Goal: Information Seeking & Learning: Understand process/instructions

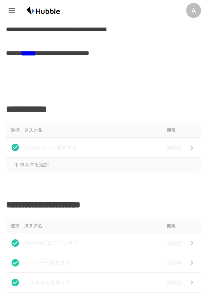
scroll to position [171, 0]
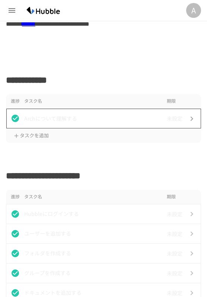
click at [124, 112] on td "Archについて理解する" at bounding box center [94, 119] width 140 height 20
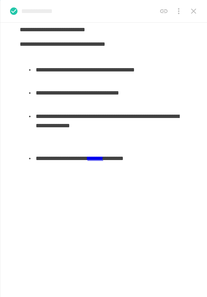
scroll to position [75, 0]
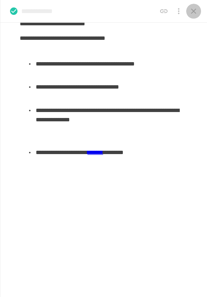
click at [186, 13] on icon "close drawer" at bounding box center [193, 11] width 9 height 9
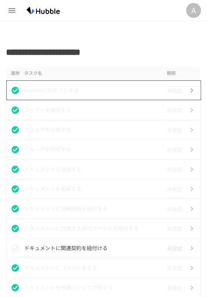
scroll to position [307, 0]
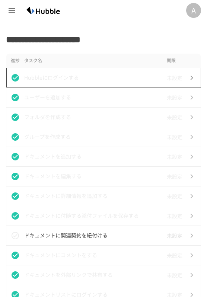
click at [104, 76] on p "Hubbleにログインする" at bounding box center [94, 77] width 140 height 9
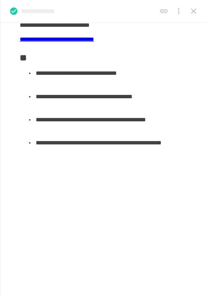
scroll to position [404, 0]
click at [186, 8] on button "close drawer" at bounding box center [193, 11] width 15 height 15
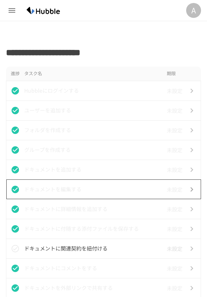
scroll to position [295, 0]
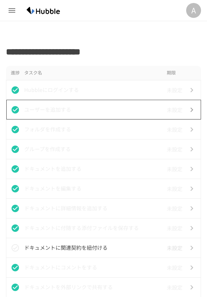
click at [95, 107] on p "ユーザーを追加する" at bounding box center [94, 109] width 140 height 9
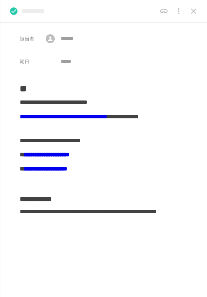
scroll to position [0, 0]
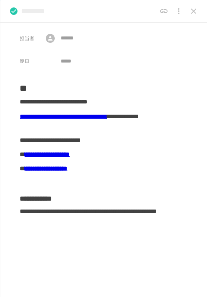
click at [107, 114] on link "**********" at bounding box center [64, 117] width 88 height 6
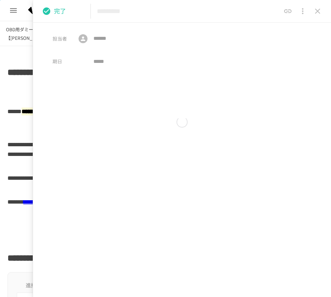
scroll to position [0, 0]
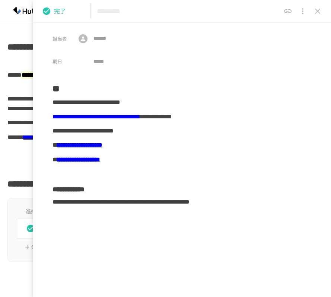
click at [186, 11] on icon "close drawer" at bounding box center [317, 11] width 5 height 5
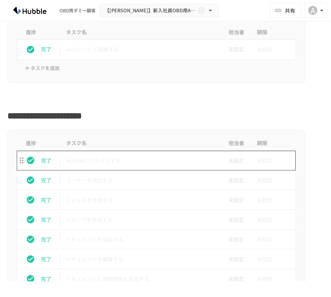
scroll to position [247, 0]
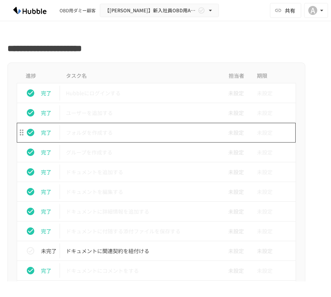
click at [145, 133] on p "フォルダを作成する" at bounding box center [141, 132] width 150 height 9
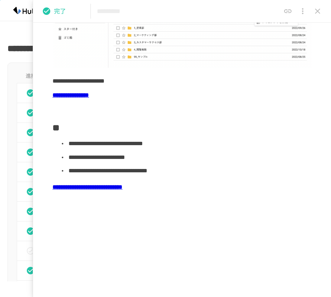
scroll to position [118, 0]
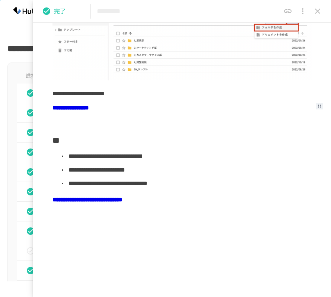
click at [89, 108] on b "**********" at bounding box center [71, 108] width 37 height 6
click at [89, 110] on b "**********" at bounding box center [71, 108] width 37 height 6
click at [89, 107] on b "**********" at bounding box center [71, 108] width 37 height 6
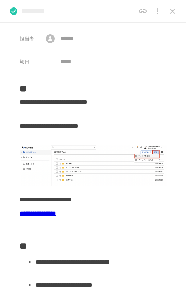
click at [168, 13] on icon "close drawer" at bounding box center [172, 11] width 9 height 9
click at [168, 13] on div "A" at bounding box center [172, 10] width 15 height 15
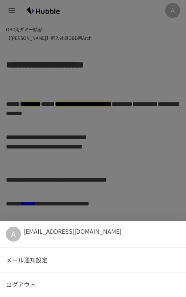
click at [125, 148] on div at bounding box center [93, 148] width 186 height 297
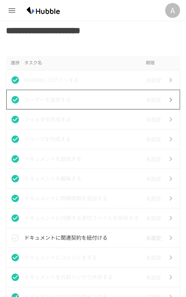
scroll to position [326, 0]
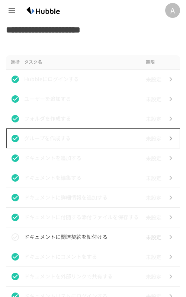
click at [117, 145] on td "グループを作成する" at bounding box center [83, 139] width 119 height 20
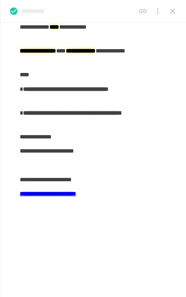
scroll to position [80, 0]
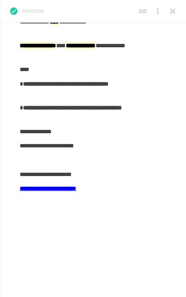
click at [76, 189] on b "**********" at bounding box center [48, 189] width 57 height 6
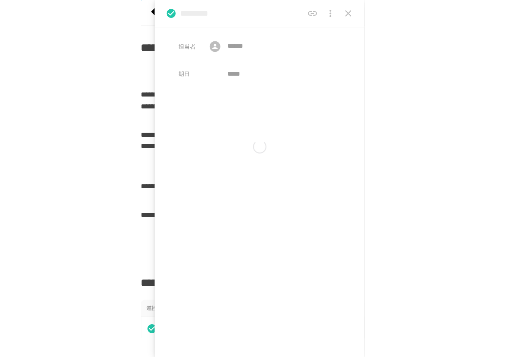
scroll to position [0, 0]
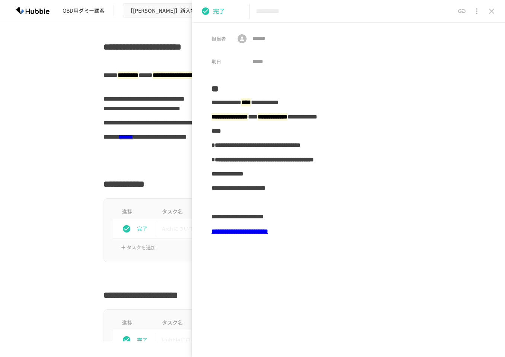
click at [331, 13] on icon "close drawer" at bounding box center [491, 11] width 9 height 9
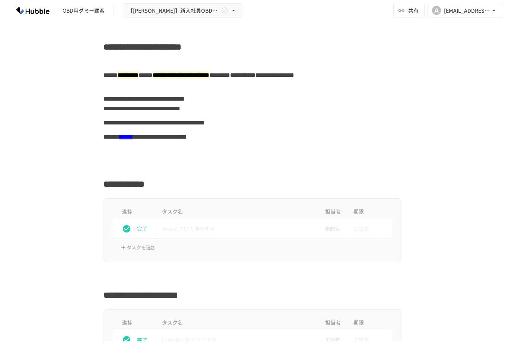
scroll to position [336, 0]
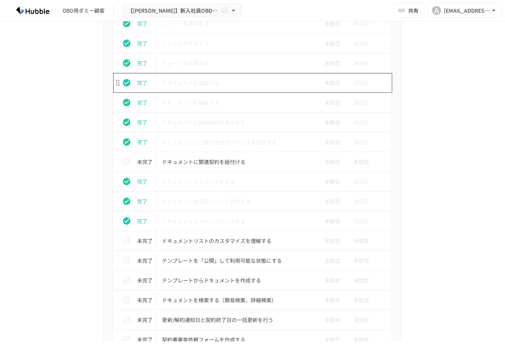
click at [266, 84] on p "ドキュメントを追加する" at bounding box center [237, 82] width 150 height 9
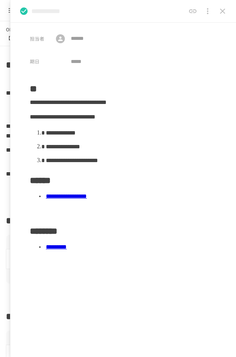
click at [222, 14] on icon "close drawer" at bounding box center [222, 11] width 9 height 9
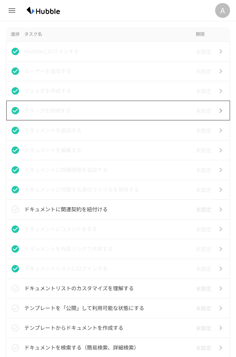
scroll to position [303, 0]
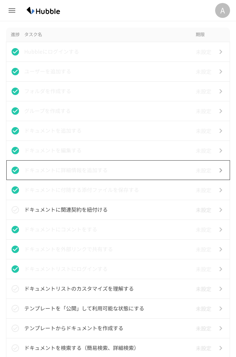
click at [82, 161] on td "ドキュメントに詳細情報を追加する" at bounding box center [108, 170] width 168 height 20
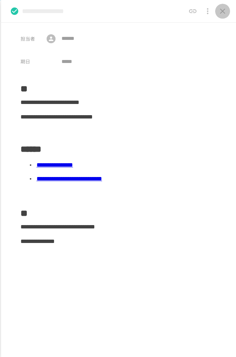
click at [218, 16] on button "close drawer" at bounding box center [222, 11] width 15 height 15
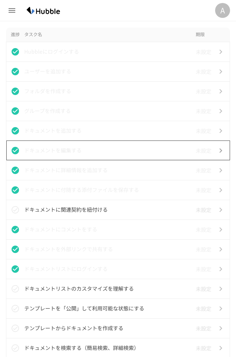
click at [79, 156] on td "ドキュメントを編集する" at bounding box center [108, 150] width 168 height 20
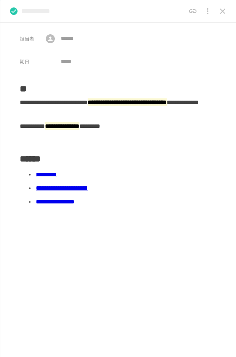
scroll to position [317, 0]
click at [221, 14] on icon "close drawer" at bounding box center [222, 11] width 9 height 9
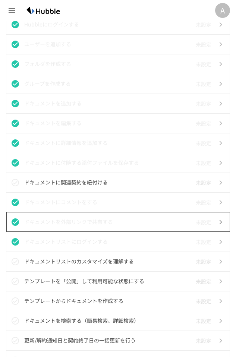
scroll to position [360, 0]
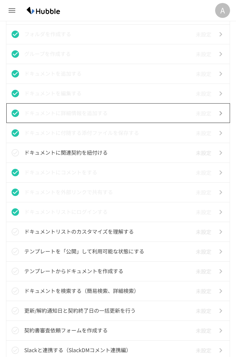
click at [86, 110] on p "ドキュメントに詳細情報を追加する" at bounding box center [108, 112] width 168 height 9
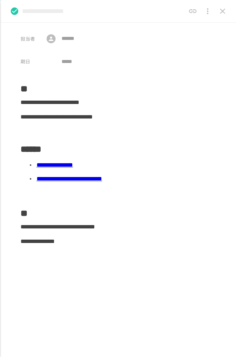
scroll to position [2, 0]
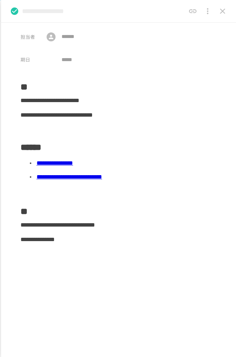
click at [73, 164] on link "**********" at bounding box center [55, 163] width 37 height 6
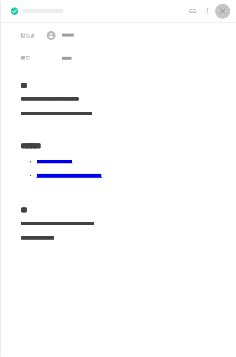
click at [223, 11] on icon "close drawer" at bounding box center [222, 11] width 5 height 5
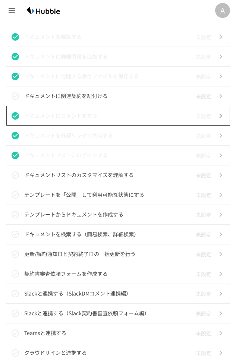
scroll to position [388, 0]
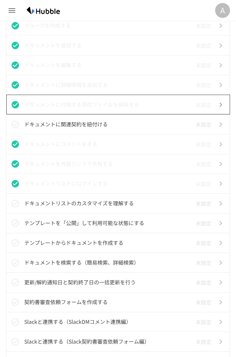
click at [118, 110] on td "ドキュメントに付随する添付ファイルを保存する" at bounding box center [108, 105] width 168 height 20
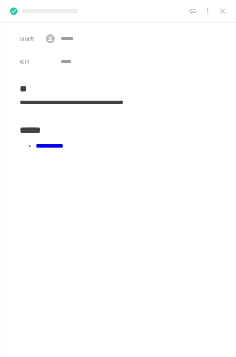
click at [63, 143] on link "**********" at bounding box center [50, 146] width 28 height 6
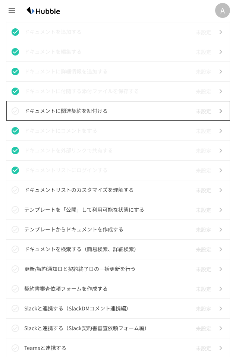
scroll to position [402, 0]
click at [106, 114] on p "ドキュメントに関連契約を紐付ける" at bounding box center [108, 110] width 168 height 9
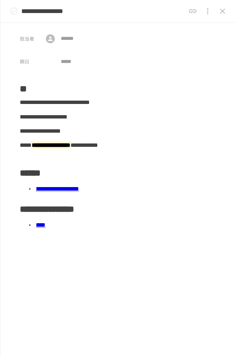
click at [79, 186] on link "**********" at bounding box center [57, 189] width 43 height 6
click at [13, 12] on icon "status" at bounding box center [13, 11] width 9 height 9
click at [219, 9] on icon "close drawer" at bounding box center [222, 11] width 9 height 9
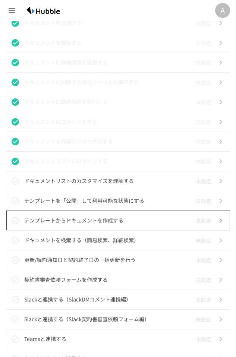
scroll to position [412, 0]
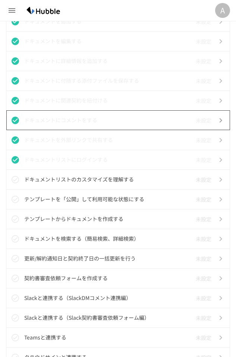
click at [91, 114] on td "ドキュメントにコメントをする" at bounding box center [108, 120] width 168 height 20
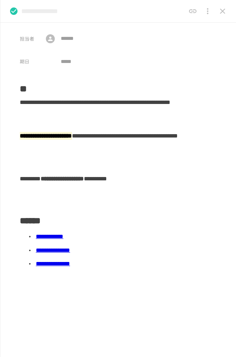
click at [228, 11] on button "close drawer" at bounding box center [222, 11] width 15 height 15
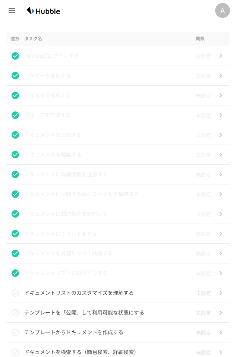
scroll to position [416, 0]
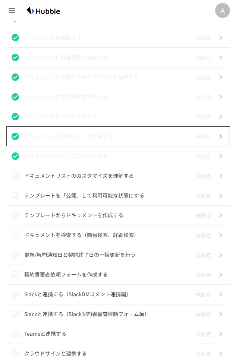
click at [72, 134] on p "ドキュメントを外部リンクで共有する" at bounding box center [108, 135] width 168 height 9
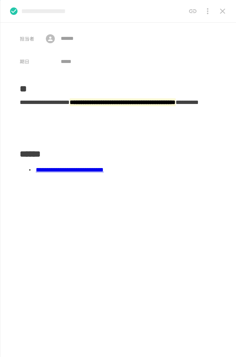
scroll to position [428, 0]
click at [104, 168] on link "**********" at bounding box center [70, 170] width 68 height 6
click at [229, 13] on button "close drawer" at bounding box center [222, 11] width 15 height 15
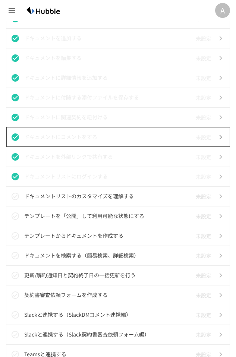
scroll to position [402, 0]
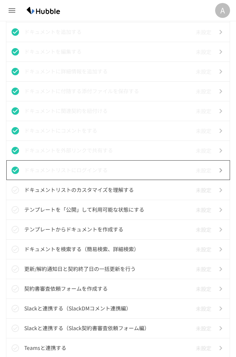
click at [105, 167] on p "ドキュメントリストにログインする" at bounding box center [108, 169] width 168 height 9
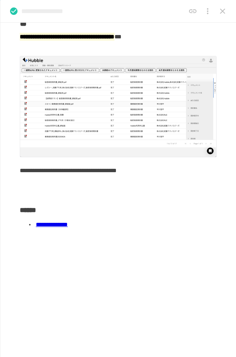
scroll to position [66, 0]
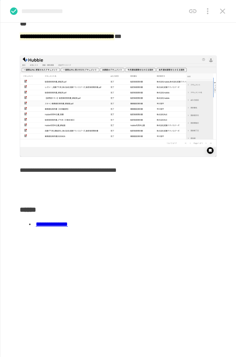
click at [68, 224] on link "**********" at bounding box center [52, 224] width 32 height 6
click at [225, 11] on icon "close drawer" at bounding box center [222, 11] width 9 height 9
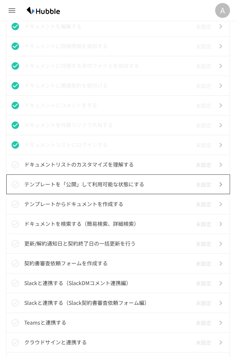
scroll to position [439, 0]
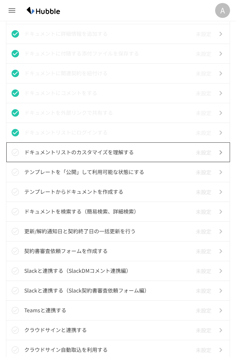
click at [75, 150] on p "ドキュメントリストのカスタマイズを理解する" at bounding box center [108, 152] width 168 height 9
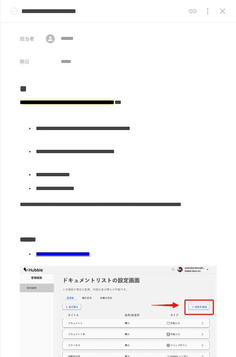
click at [113, 139] on li "**********" at bounding box center [126, 132] width 182 height 23
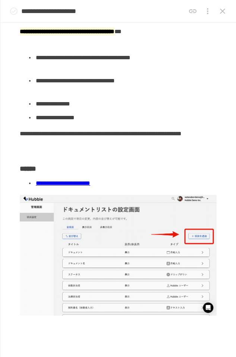
scroll to position [70, 0]
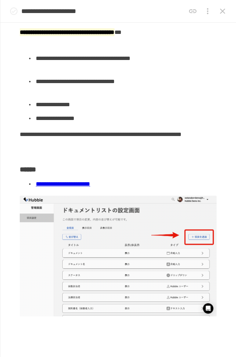
click at [90, 186] on link "**********" at bounding box center [63, 184] width 54 height 6
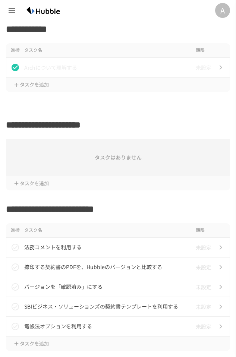
scroll to position [272, 0]
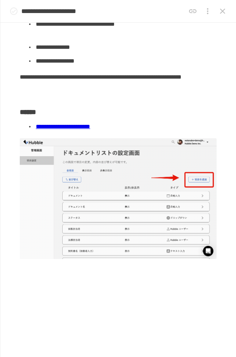
scroll to position [127, 0]
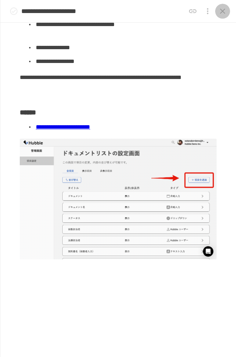
click at [221, 10] on icon "close drawer" at bounding box center [222, 11] width 5 height 5
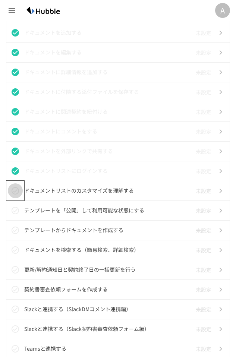
click at [15, 192] on icon "status" at bounding box center [15, 190] width 9 height 9
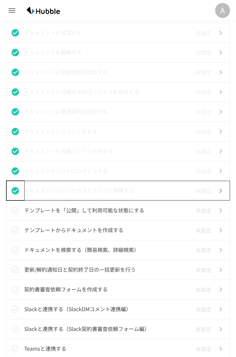
click at [42, 200] on td "ドキュメントリストのカスタマイズを理解する" at bounding box center [108, 191] width 168 height 20
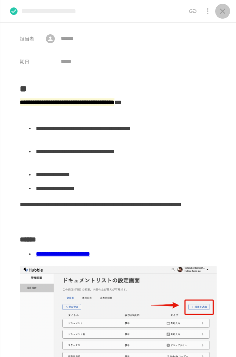
click at [221, 10] on icon "close drawer" at bounding box center [222, 11] width 9 height 9
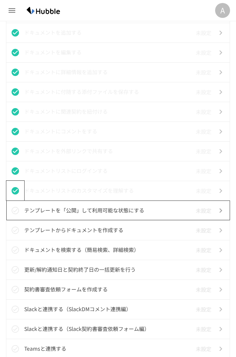
click at [71, 203] on td "テンプレートを「公開」して利用可能な状態にする" at bounding box center [108, 210] width 168 height 20
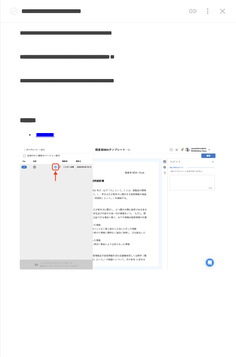
scroll to position [80, 0]
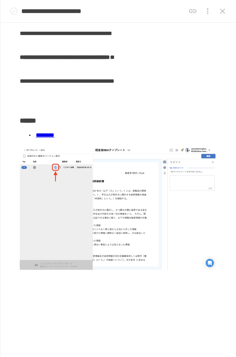
click at [63, 129] on li "********" at bounding box center [126, 136] width 182 height 14
click at [54, 132] on link "********" at bounding box center [45, 135] width 19 height 6
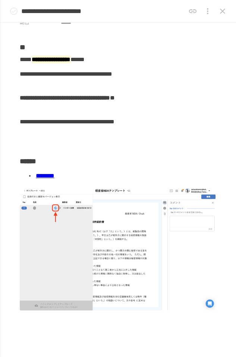
scroll to position [41, 0]
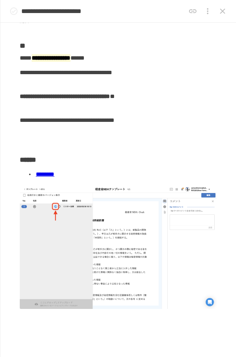
click at [54, 174] on link "********" at bounding box center [45, 174] width 19 height 6
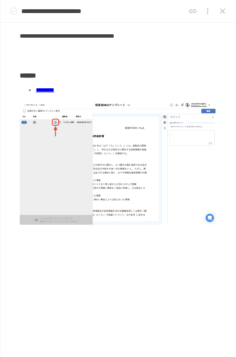
scroll to position [561, 0]
click at [13, 11] on icon "status" at bounding box center [13, 11] width 9 height 9
click at [226, 11] on icon "close drawer" at bounding box center [222, 11] width 9 height 9
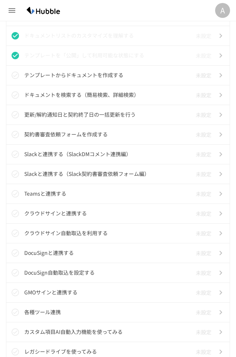
scroll to position [556, 0]
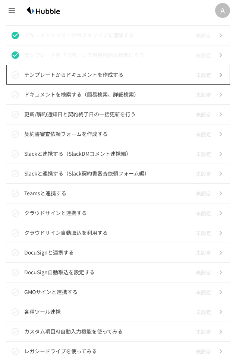
click at [60, 70] on td "テンプレートからドキュメントを作成する" at bounding box center [108, 75] width 168 height 20
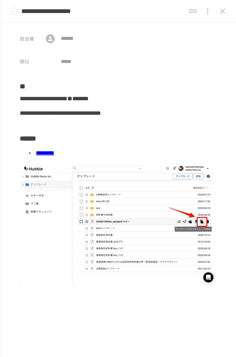
click at [15, 12] on icon "status" at bounding box center [13, 11] width 9 height 9
click at [220, 12] on icon "close drawer" at bounding box center [222, 11] width 9 height 9
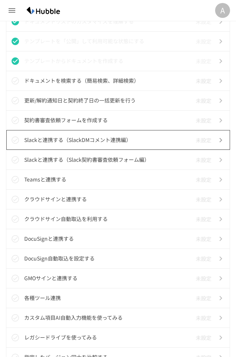
scroll to position [570, 0]
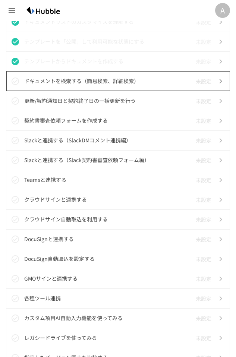
click at [100, 92] on td "更新/解約通知日と契約終了日の一括更新を行う" at bounding box center [108, 101] width 168 height 20
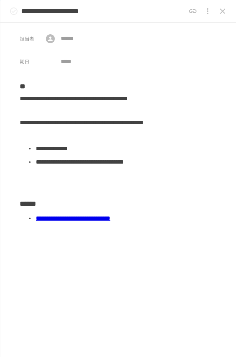
click at [223, 10] on icon "close drawer" at bounding box center [222, 11] width 5 height 5
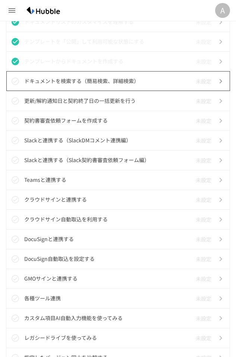
click at [106, 82] on p "ドキュメントを検索する（簡易検索、詳細検索）" at bounding box center [108, 80] width 168 height 9
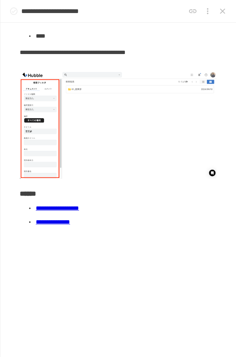
scroll to position [714, 0]
click at [17, 14] on icon "status" at bounding box center [13, 11] width 9 height 9
click at [219, 7] on icon "close drawer" at bounding box center [222, 11] width 9 height 9
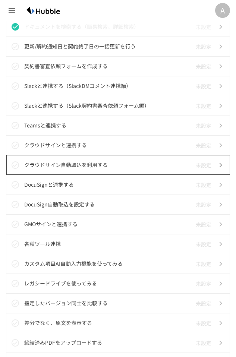
scroll to position [596, 0]
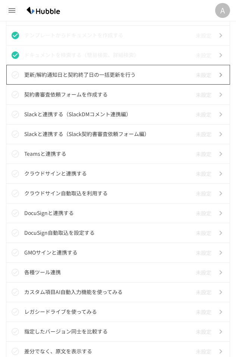
click at [105, 82] on td "更新/解約通知日と契約終了日の一括更新を行う" at bounding box center [108, 75] width 168 height 20
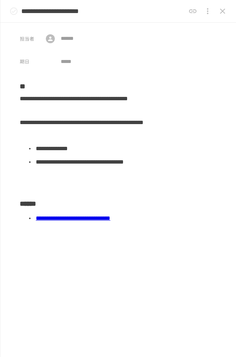
scroll to position [630, 0]
click at [106, 217] on link "**********" at bounding box center [73, 218] width 75 height 6
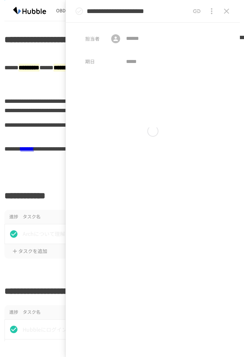
scroll to position [0, 0]
